Goal: Understand process/instructions

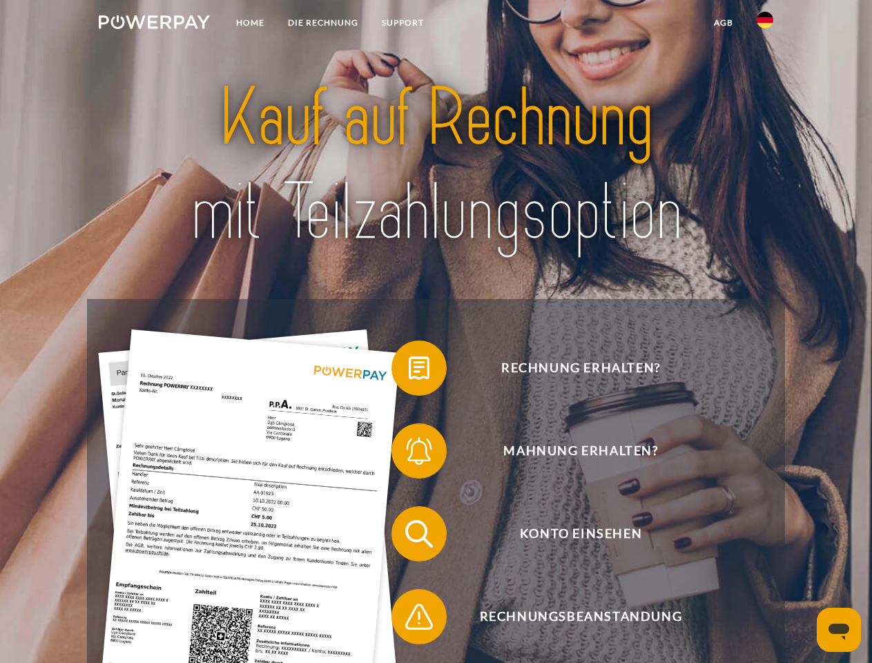
click at [154, 24] on img at bounding box center [154, 22] width 111 height 14
click at [765, 24] on img at bounding box center [765, 20] width 17 height 17
click at [723, 23] on link "agb" at bounding box center [723, 22] width 43 height 25
click at [409, 371] on span at bounding box center [398, 367] width 69 height 69
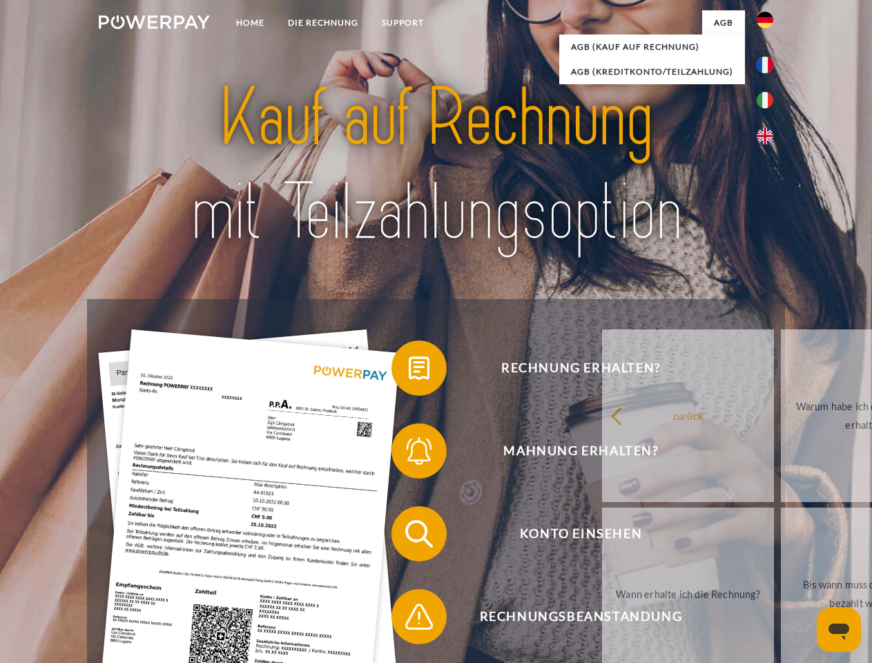
click at [602, 454] on link "zurück" at bounding box center [688, 415] width 172 height 173
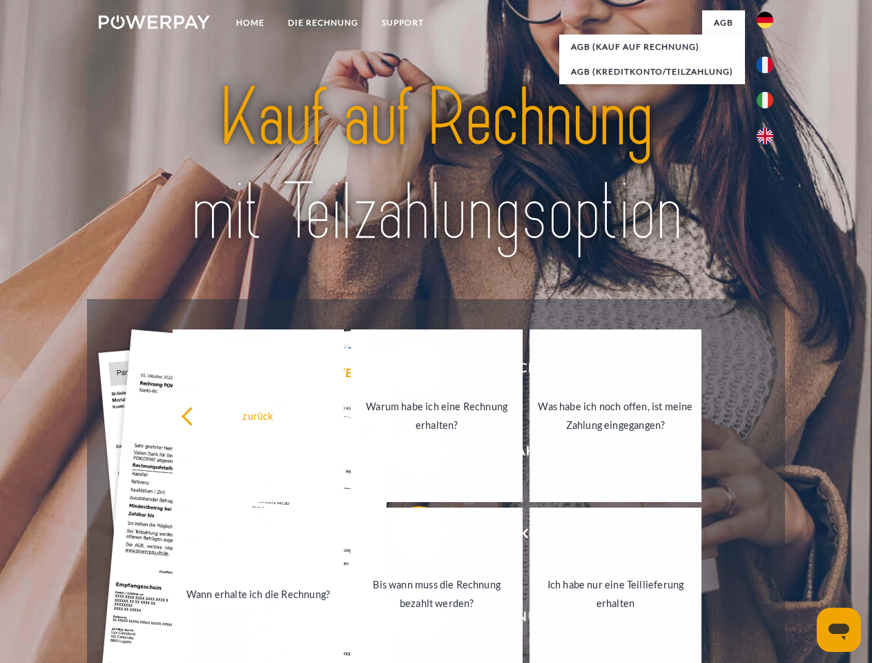
click at [409, 536] on span at bounding box center [398, 533] width 69 height 69
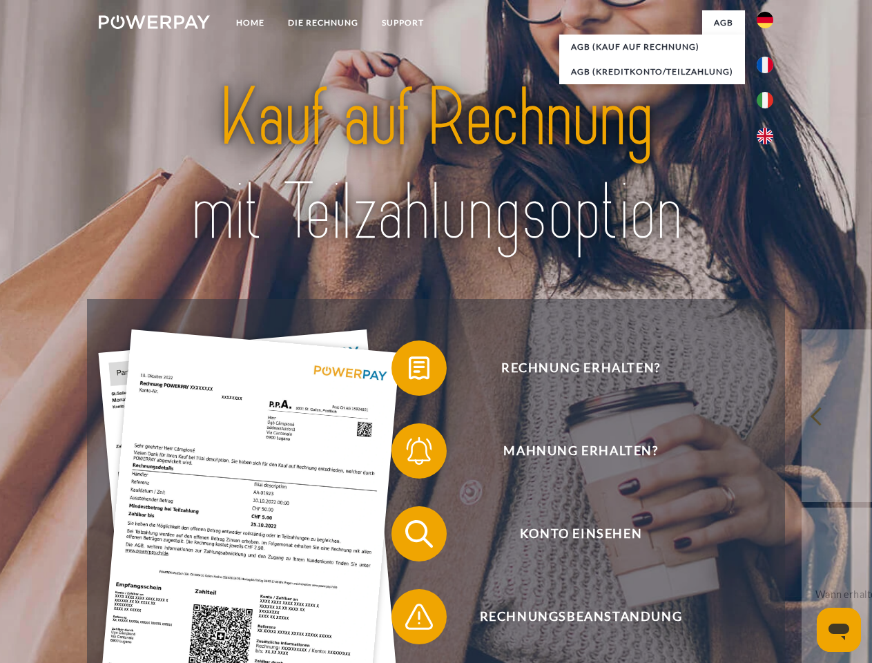
click at [409, 619] on span at bounding box center [398, 616] width 69 height 69
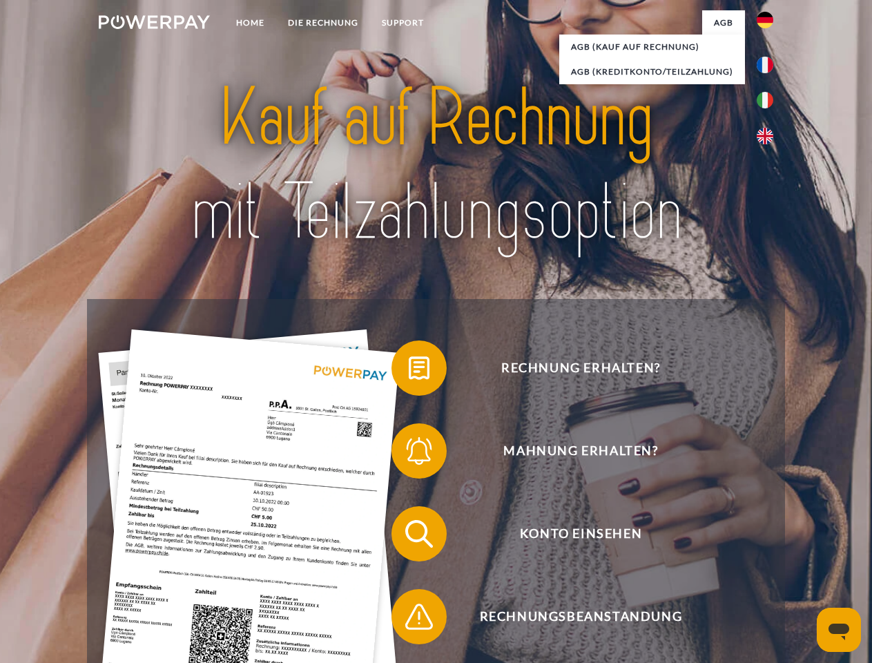
click at [839, 630] on icon "Messaging-Fenster öffnen" at bounding box center [839, 631] width 21 height 17
